Goal: Task Accomplishment & Management: Use online tool/utility

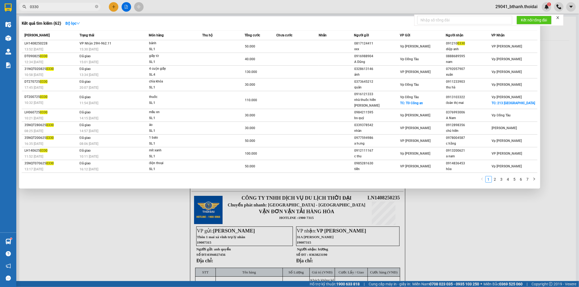
click at [63, 8] on input "0330" at bounding box center [62, 7] width 64 height 6
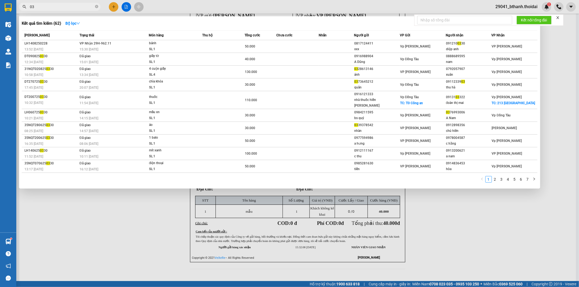
type input "0"
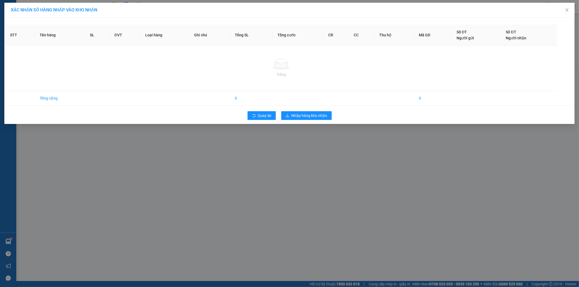
click at [102, 132] on div "XÁC NHẬN SỐ HÀNG NHẬP VÀO KHO NHẬN STT Tên hàng SL ĐVT Loại hàng Ghi chú Tổng S…" at bounding box center [289, 143] width 579 height 287
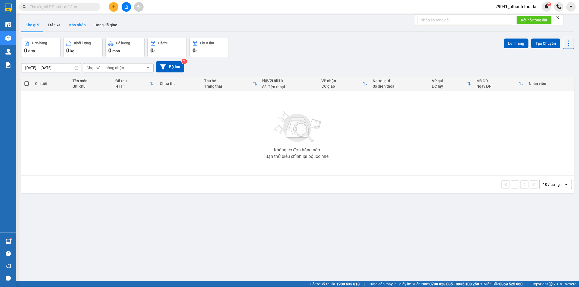
click at [80, 23] on button "Kho nhận" at bounding box center [77, 24] width 25 height 13
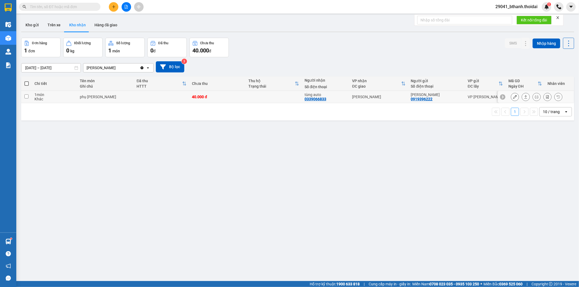
click at [25, 96] on input "checkbox" at bounding box center [26, 96] width 4 height 4
checkbox input "true"
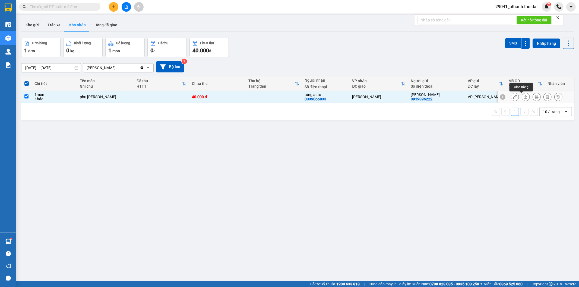
click at [524, 97] on icon at bounding box center [526, 97] width 4 height 4
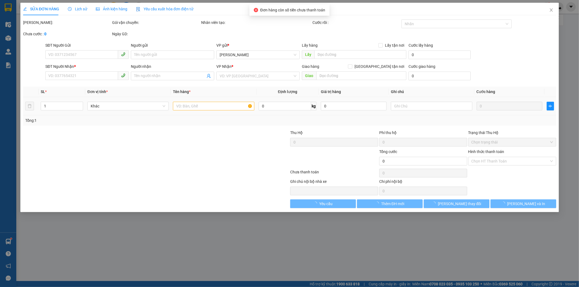
type input "0919396222"
type input "[PERSON_NAME]"
type input "0339066833"
type input "tùng auto"
type input "40.000"
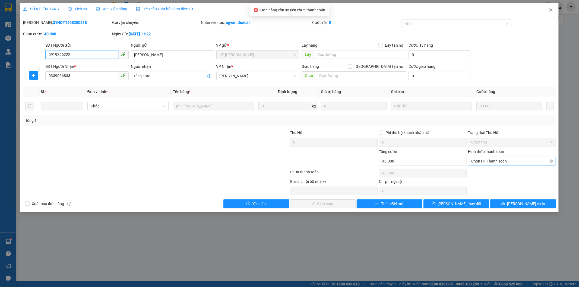
click at [492, 162] on span "Chọn HT Thanh Toán" at bounding box center [511, 161] width 81 height 8
click at [489, 171] on div "Tại văn phòng" at bounding box center [512, 172] width 81 height 6
type input "0"
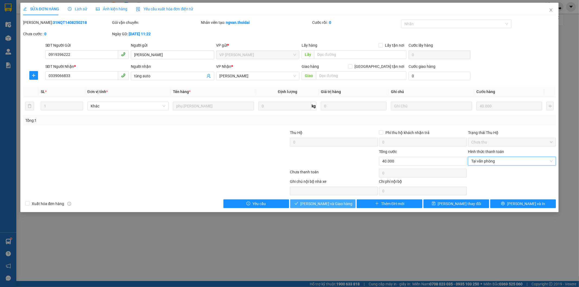
click at [348, 203] on button "[PERSON_NAME] và Giao hàng" at bounding box center [323, 204] width 66 height 9
